Goal: Check status

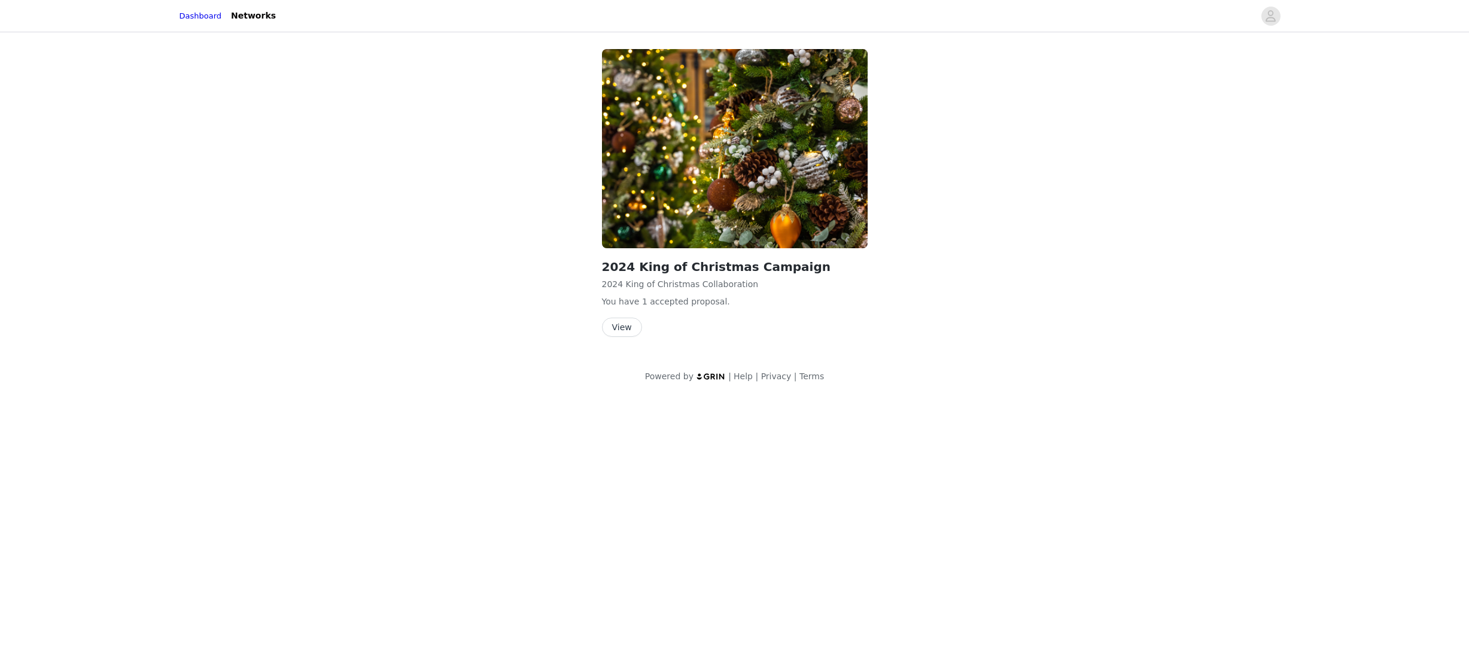
click at [619, 329] on button "View" at bounding box center [622, 327] width 40 height 19
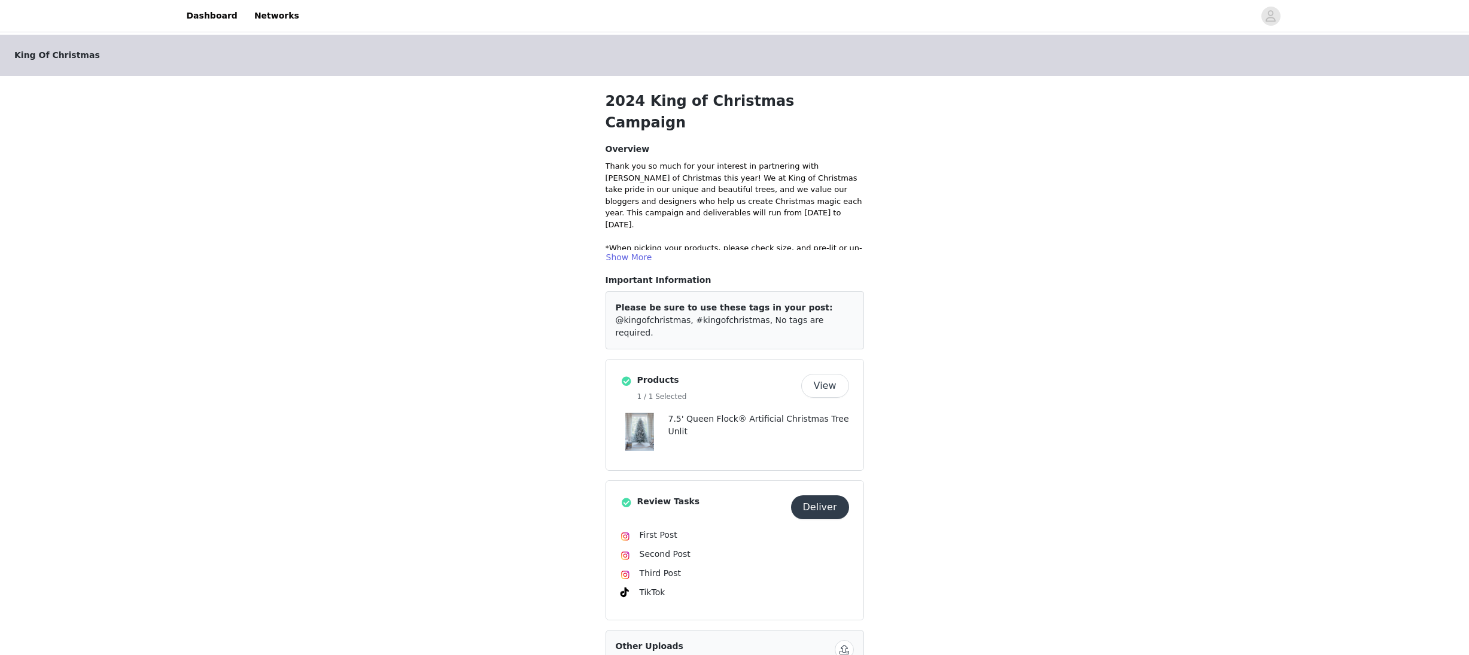
click at [1075, 405] on div "King Of Christmas 2024 King of Christmas Campaign Overview Thank you so much fo…" at bounding box center [734, 533] width 1469 height 997
click at [629, 250] on button "Show More" at bounding box center [629, 257] width 47 height 14
